Goal: Task Accomplishment & Management: Use online tool/utility

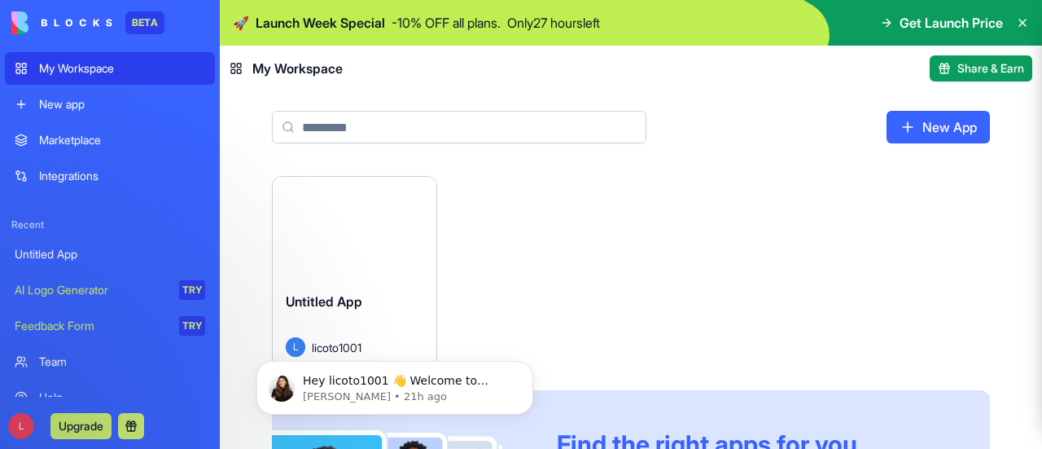
click at [394, 263] on div "Launch" at bounding box center [355, 228] width 164 height 102
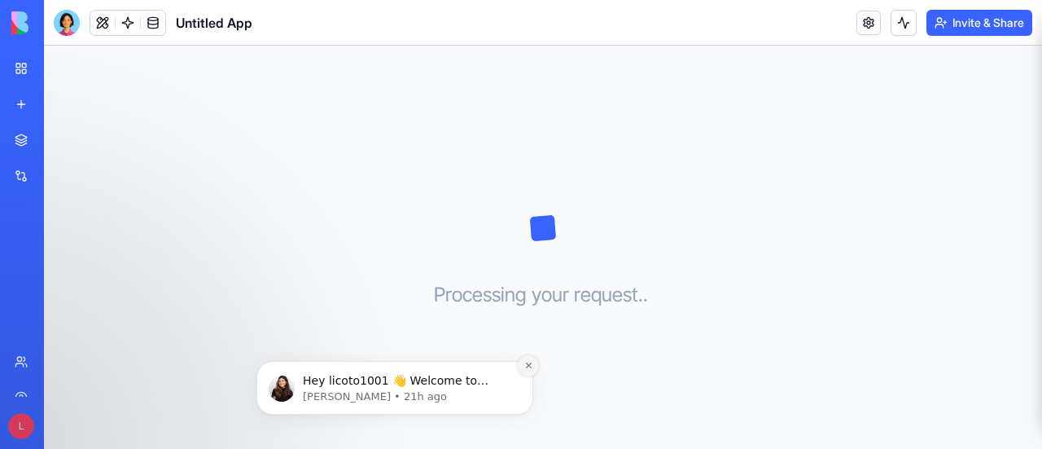
click at [526, 363] on icon "Dismiss notification" at bounding box center [528, 365] width 6 height 6
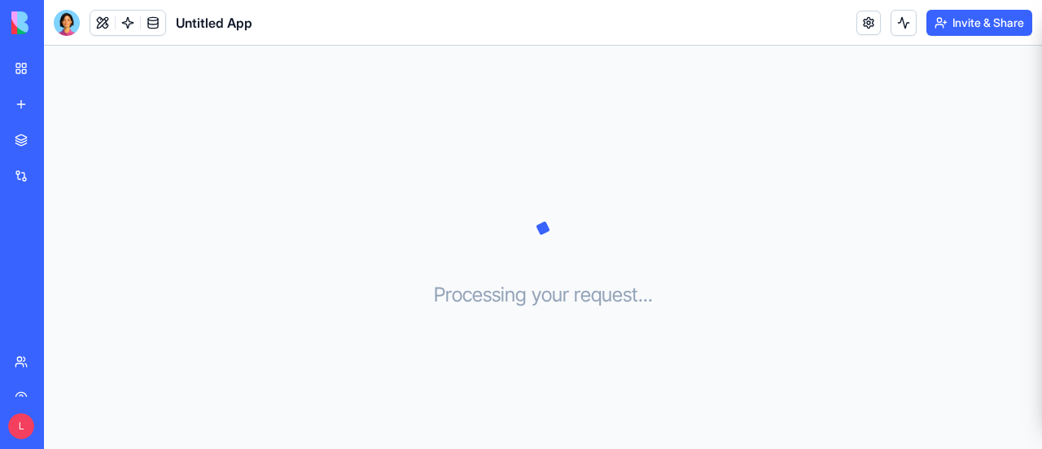
click at [49, 68] on div "My Workspace" at bounding box center [49, 68] width 21 height 16
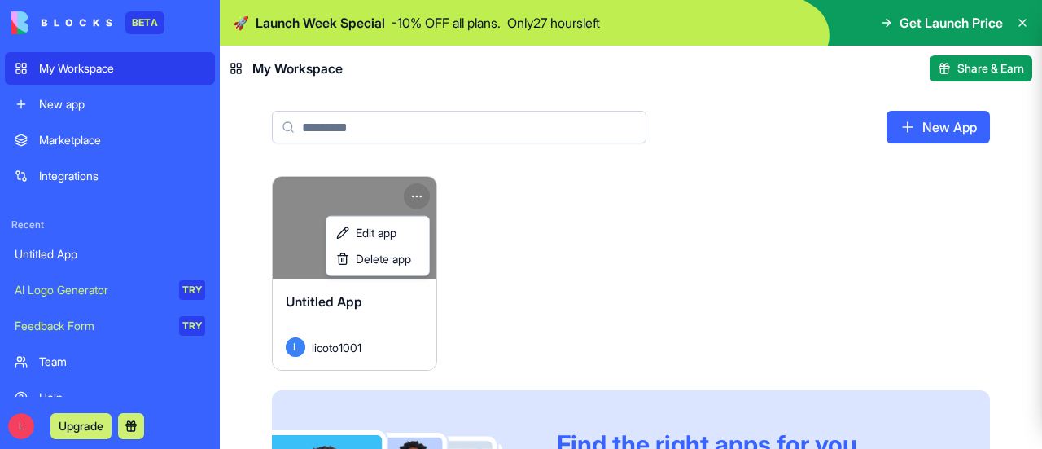
click at [418, 195] on html "BETA My Workspace New app Marketplace Integrations Recent Untitled App AI Logo …" at bounding box center [521, 224] width 1042 height 449
click at [416, 255] on div "Delete app" at bounding box center [378, 259] width 96 height 26
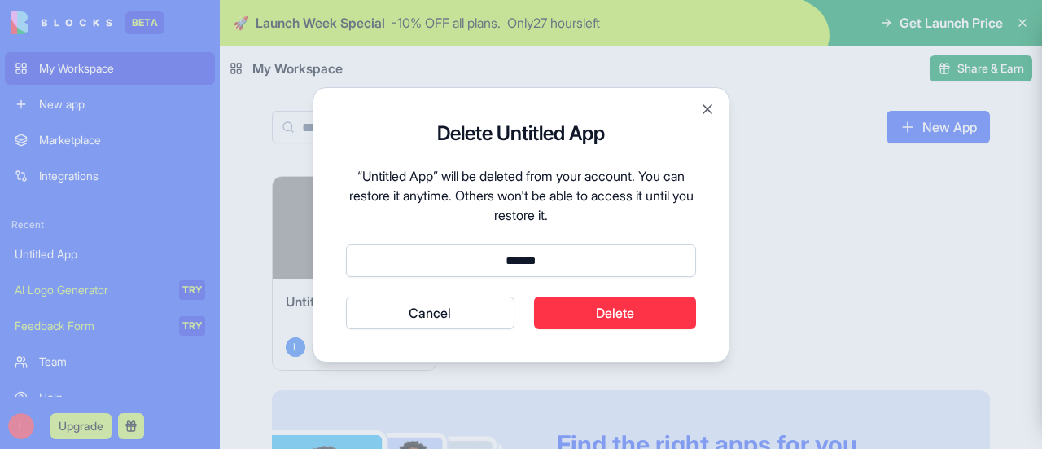
type input "******"
click at [611, 304] on button "Delete" at bounding box center [615, 312] width 163 height 33
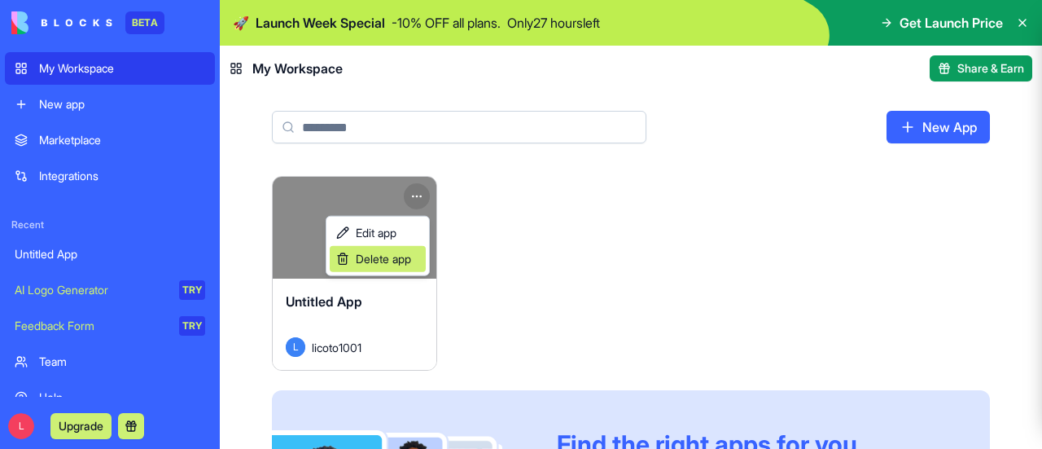
click at [392, 249] on div "Delete app" at bounding box center [378, 259] width 96 height 26
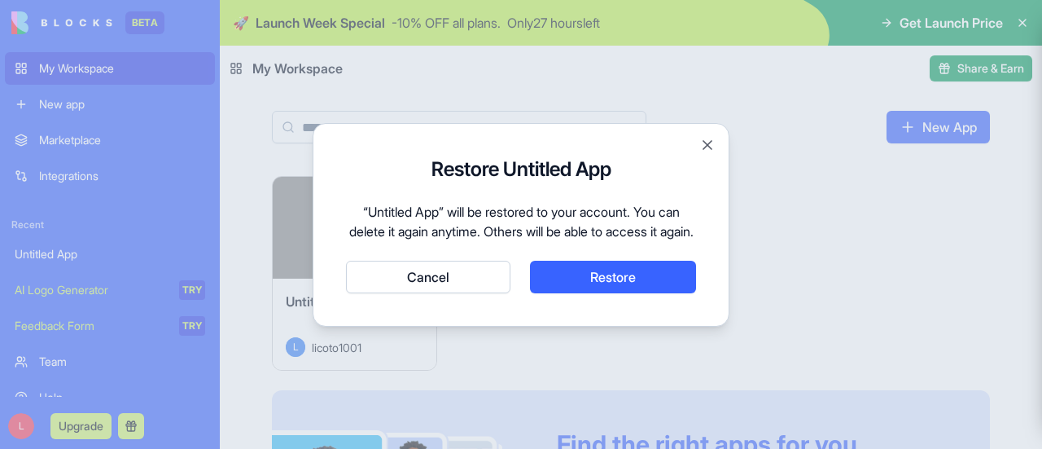
click at [599, 284] on button "Restore" at bounding box center [613, 277] width 166 height 33
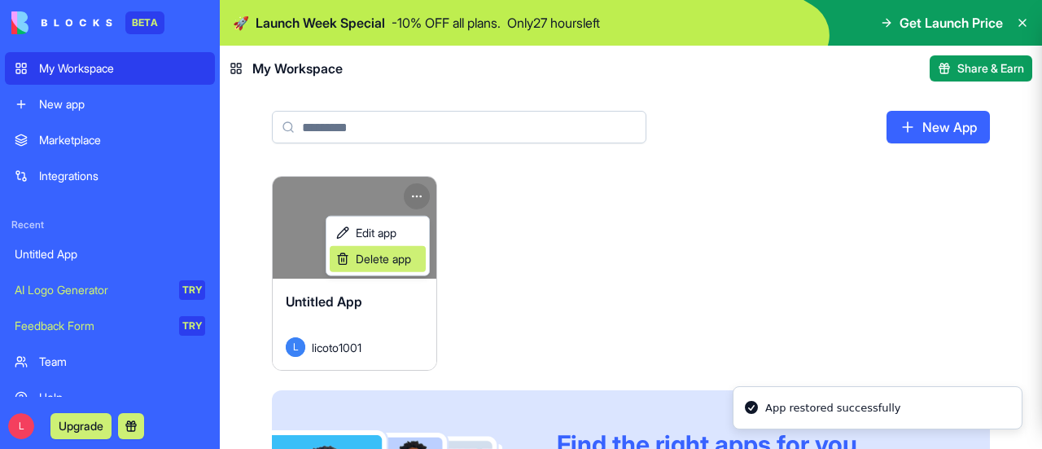
click at [407, 253] on span "Delete app" at bounding box center [383, 259] width 55 height 16
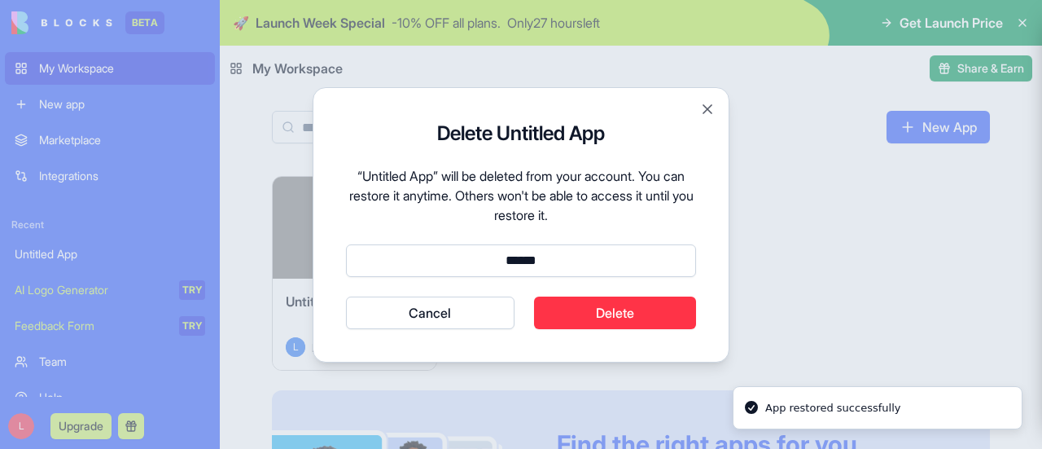
type input "******"
click at [346, 296] on button "Cancel" at bounding box center [430, 312] width 169 height 33
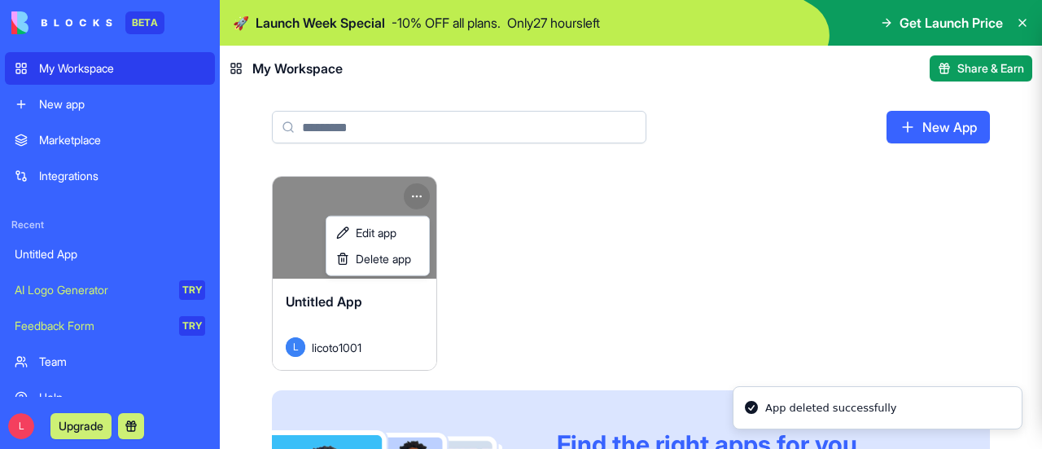
click at [557, 278] on html "BETA My Workspace New app Marketplace Integrations Recent Untitled App AI Logo …" at bounding box center [521, 224] width 1042 height 449
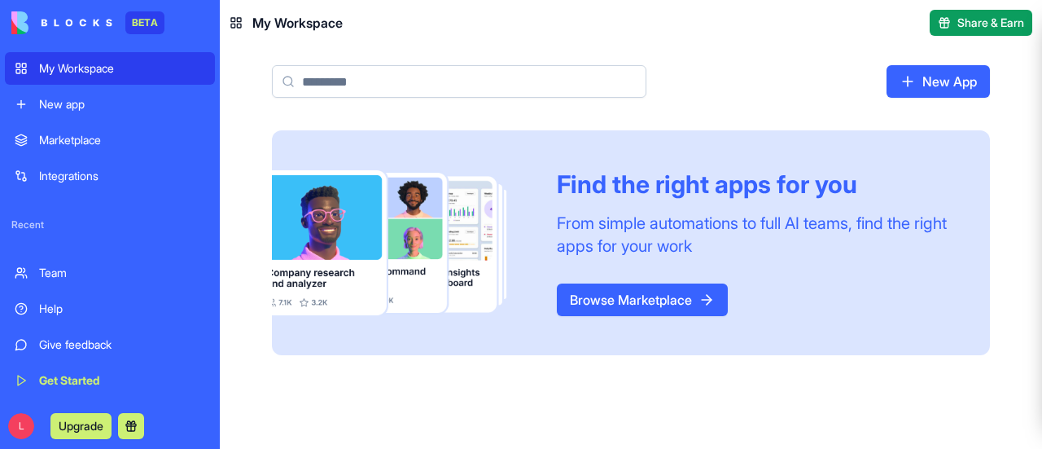
click at [935, 77] on link "New App" at bounding box center [938, 81] width 103 height 33
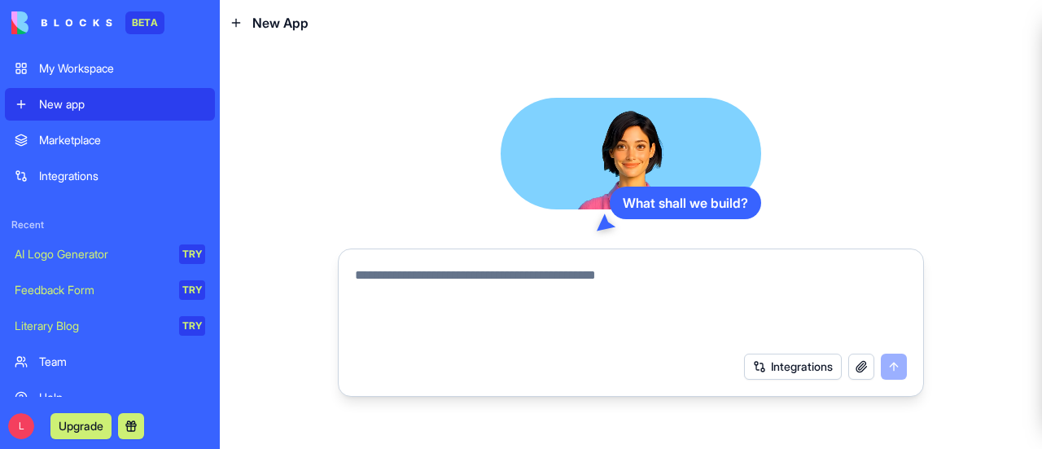
click at [527, 279] on textarea at bounding box center [631, 304] width 552 height 78
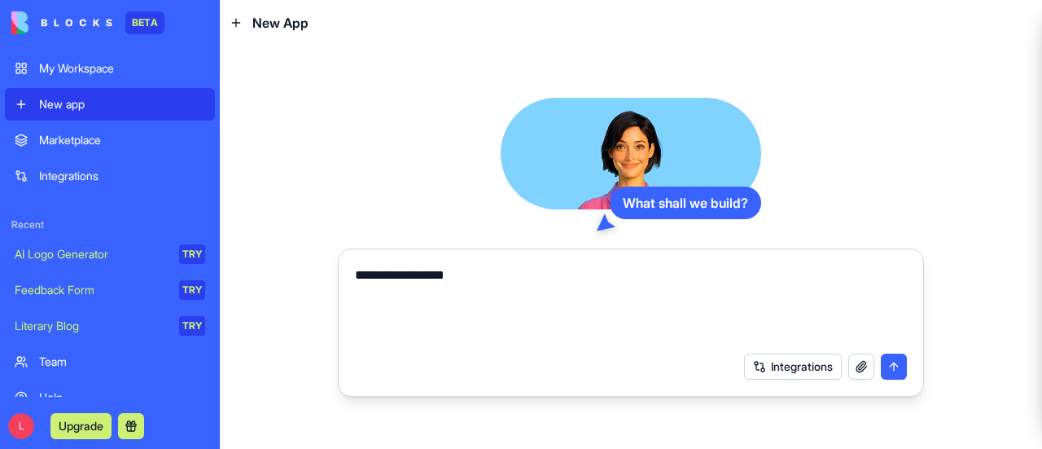
type textarea "**********"
click at [902, 364] on button "submit" at bounding box center [894, 366] width 26 height 26
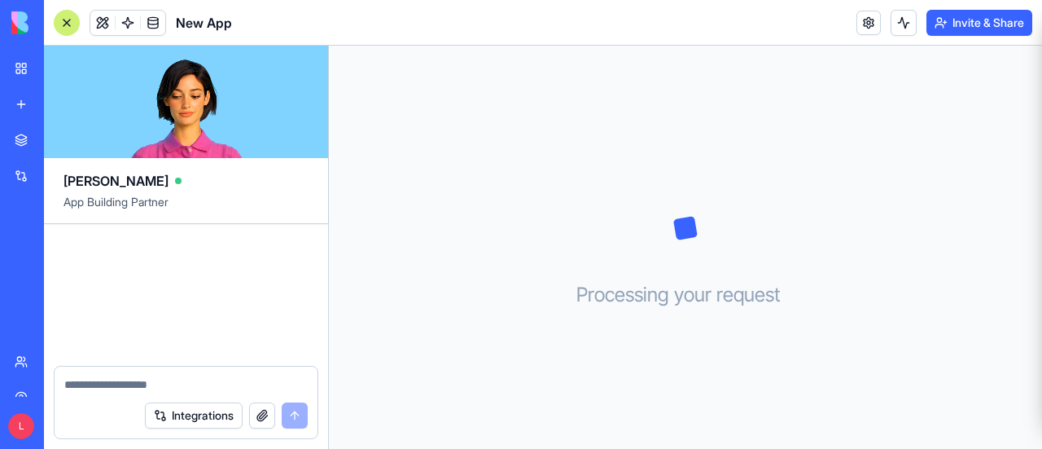
click at [969, 274] on div "Processing your request . . ." at bounding box center [685, 247] width 713 height 403
click at [184, 387] on textarea at bounding box center [185, 384] width 243 height 16
